Goal: Communication & Community: Ask a question

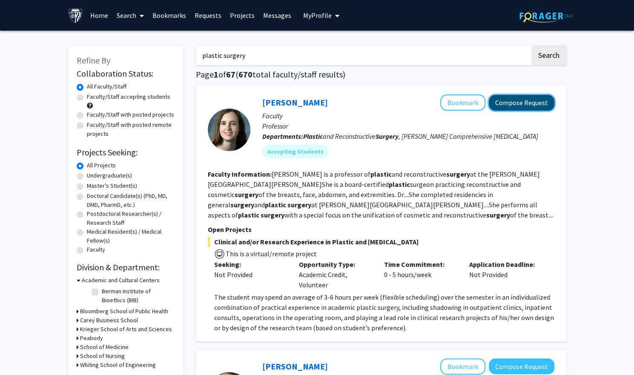
click at [510, 108] on button "Compose Request" at bounding box center [522, 103] width 66 height 16
click at [523, 104] on button "Compose Request" at bounding box center [522, 103] width 66 height 16
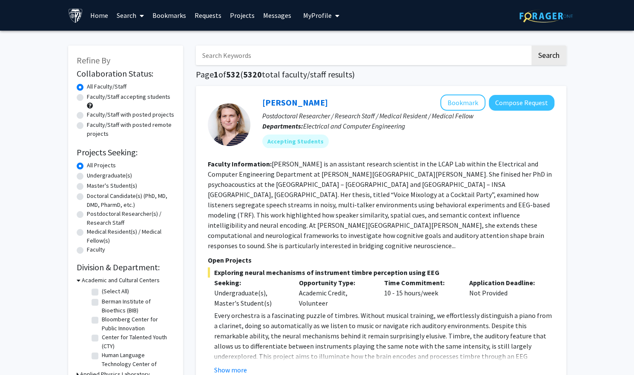
click at [267, 56] on input "Search Keywords" at bounding box center [363, 56] width 334 height 20
type input "sleep"
click at [549, 57] on button "Search" at bounding box center [549, 56] width 35 height 20
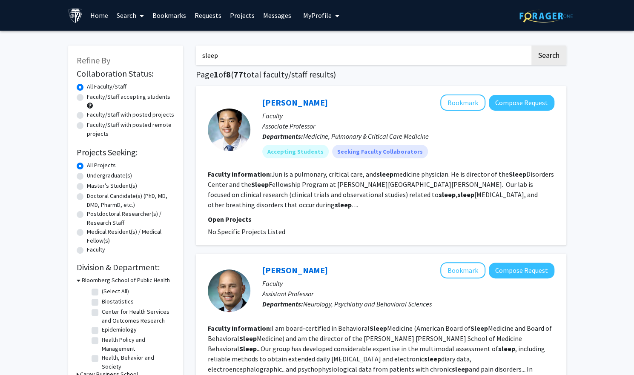
click at [213, 60] on input "sleep" at bounding box center [363, 56] width 334 height 20
type input "plastic surgery"
click at [544, 60] on button "Search" at bounding box center [549, 56] width 35 height 20
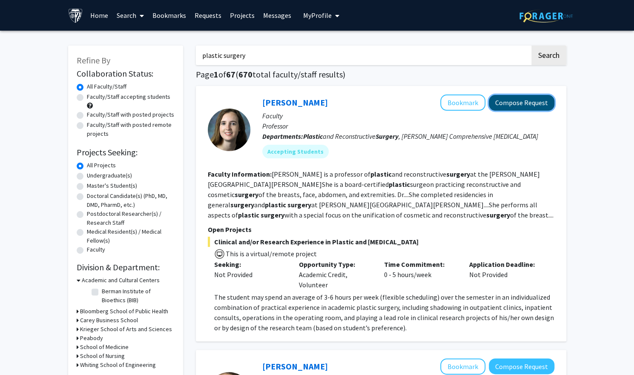
click at [499, 107] on button "Compose Request" at bounding box center [522, 103] width 66 height 16
